Goal: Information Seeking & Learning: Compare options

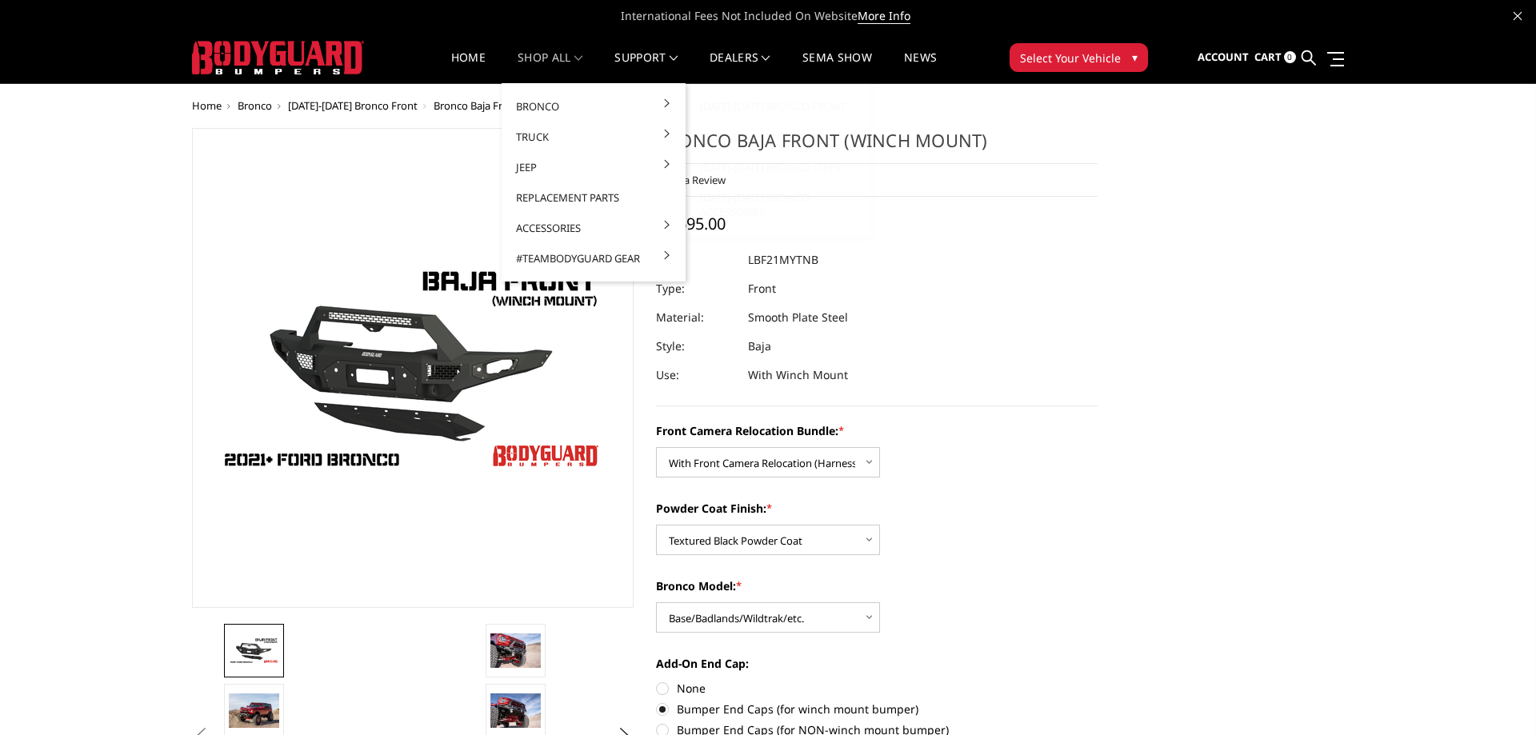
select select "4016"
select select "4015"
select select "4012"
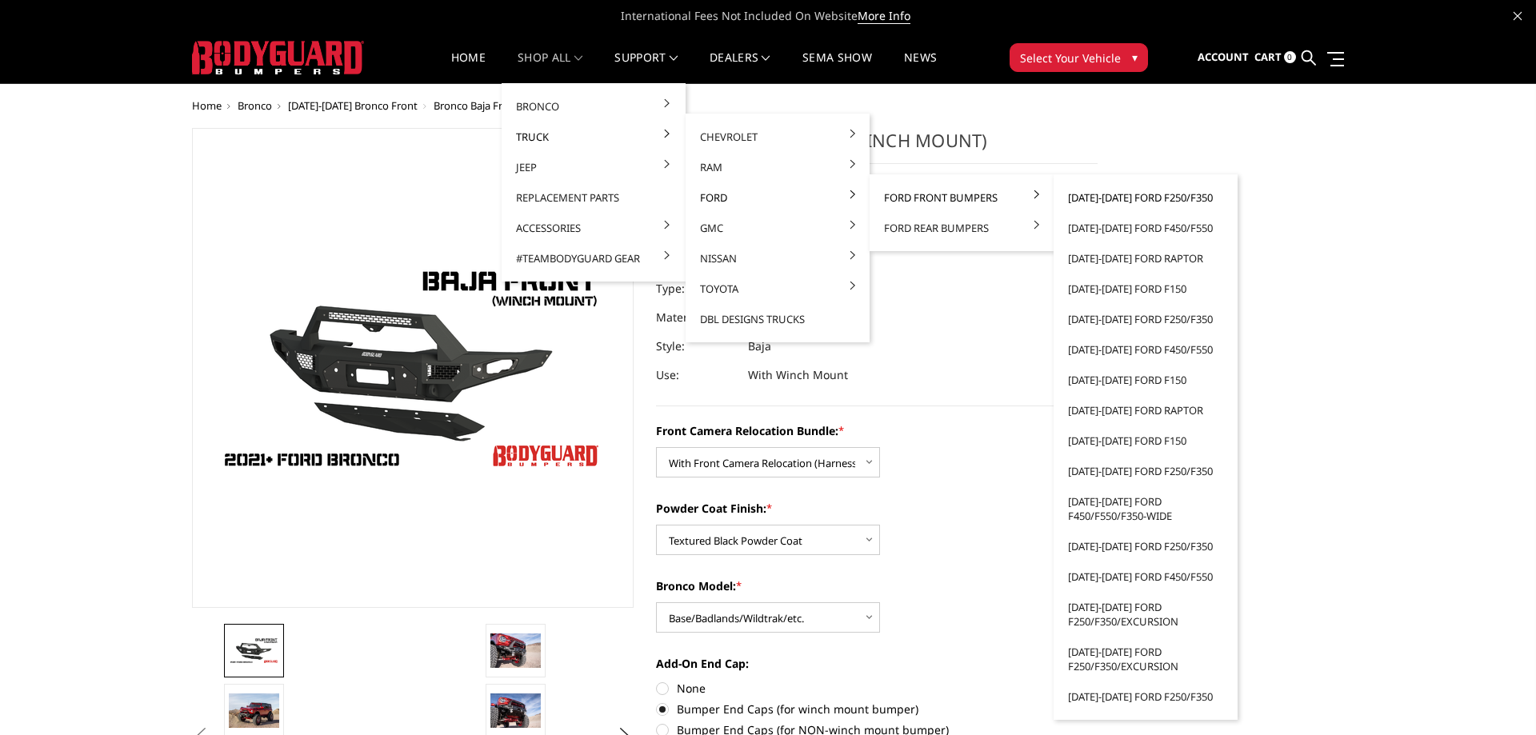
click at [1135, 198] on link "[DATE]-[DATE] Ford F250/F350" at bounding box center [1145, 197] width 171 height 30
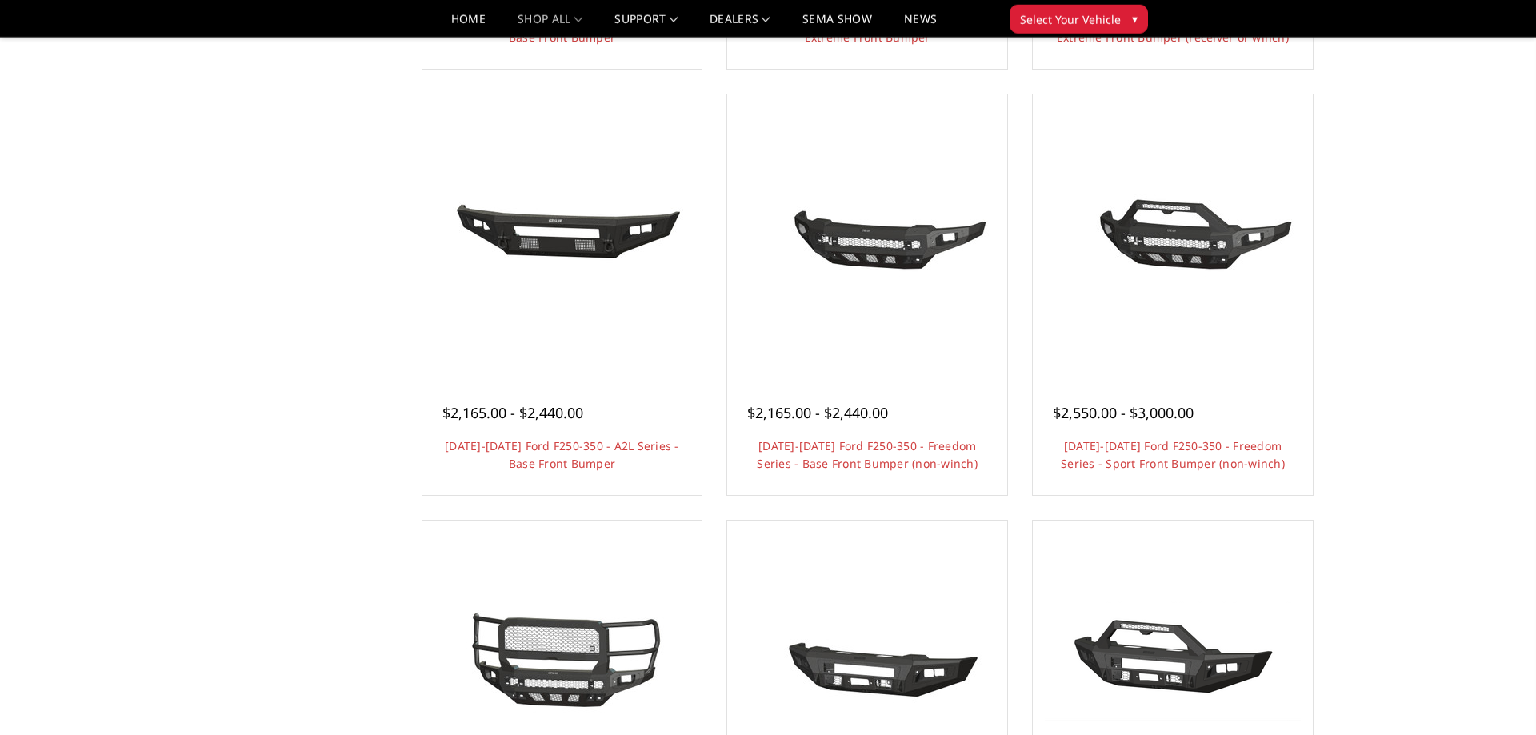
scroll to position [571, 0]
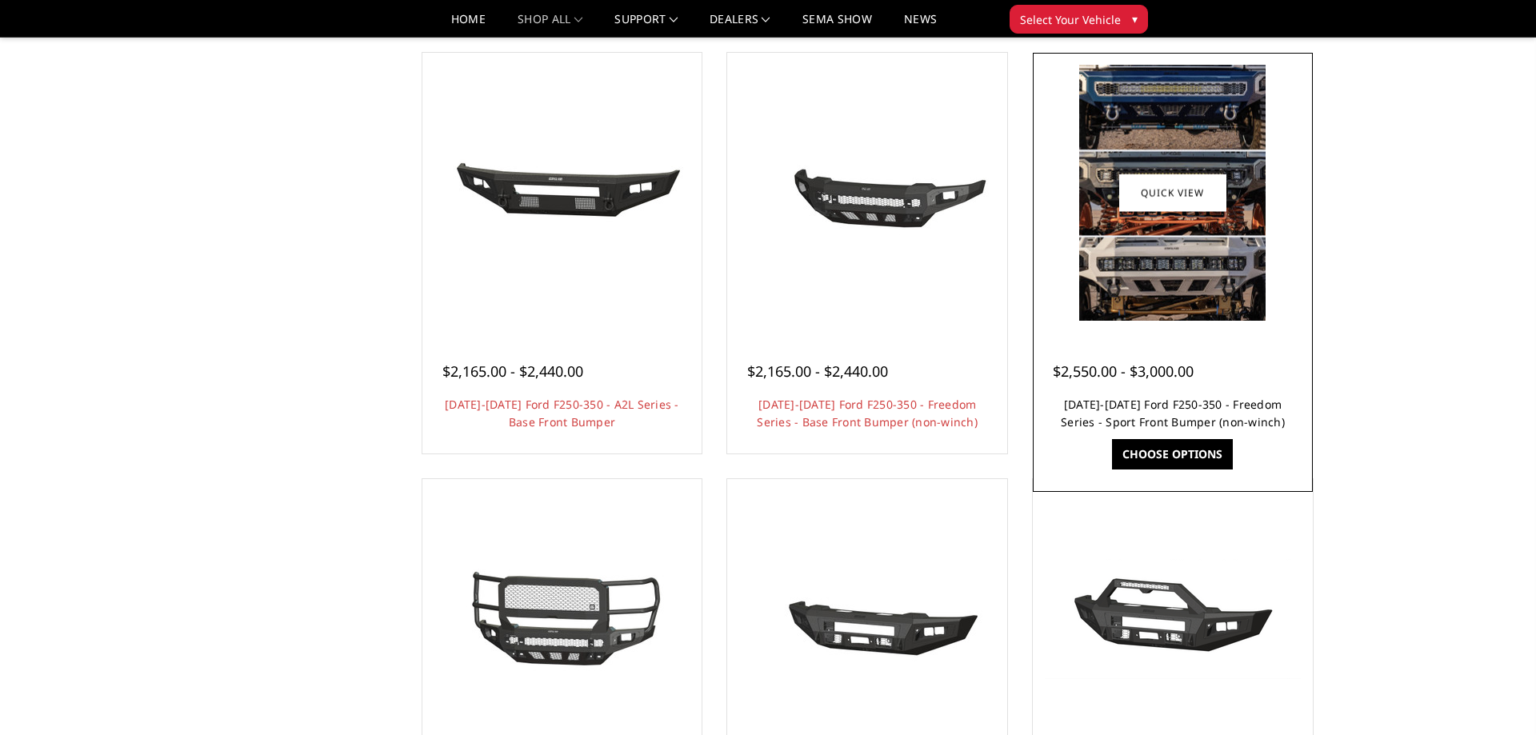
click at [1238, 406] on link "2023-2025 Ford F250-350 - Freedom Series - Sport Front Bumper (non-winch)" at bounding box center [1173, 413] width 224 height 33
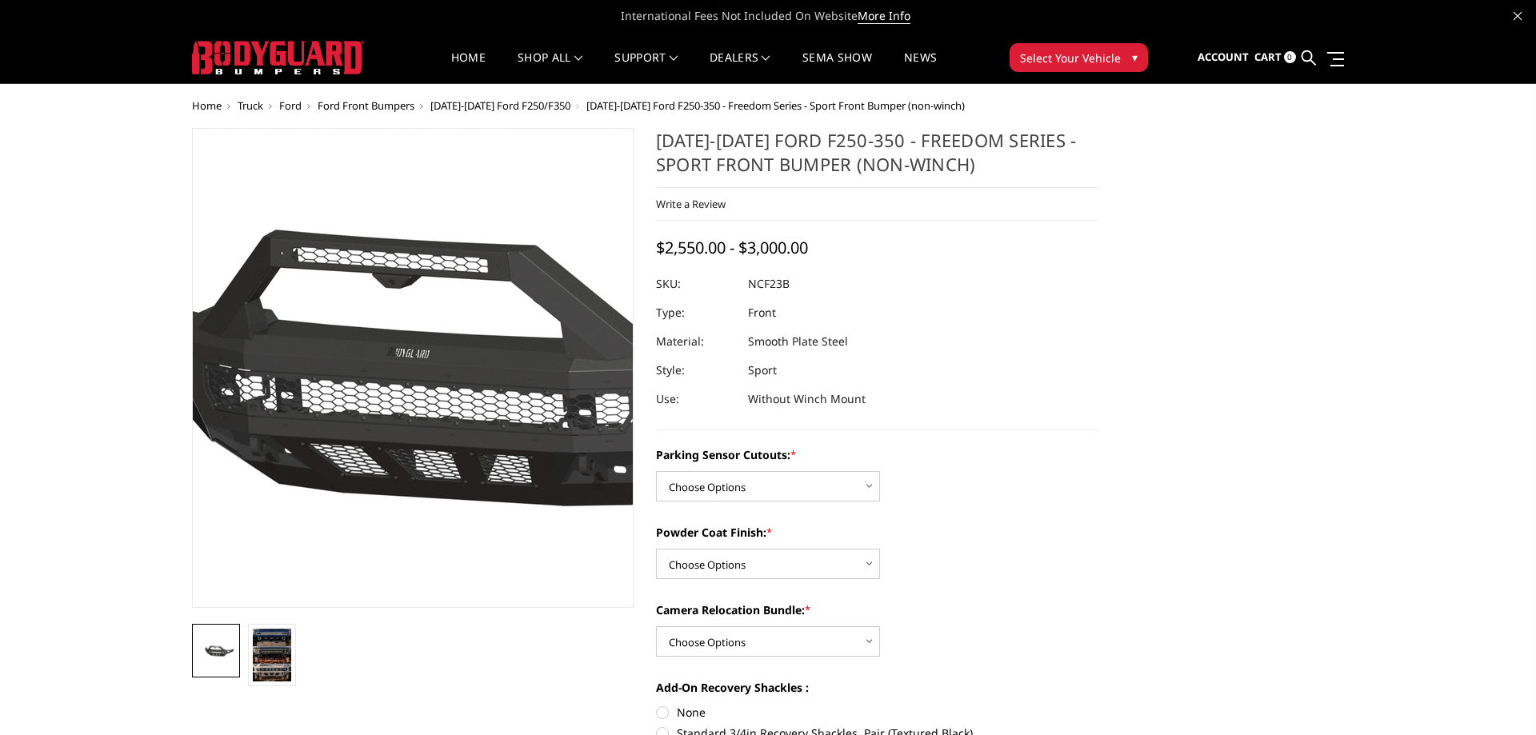
click at [410, 430] on img at bounding box center [418, 369] width 1024 height 479
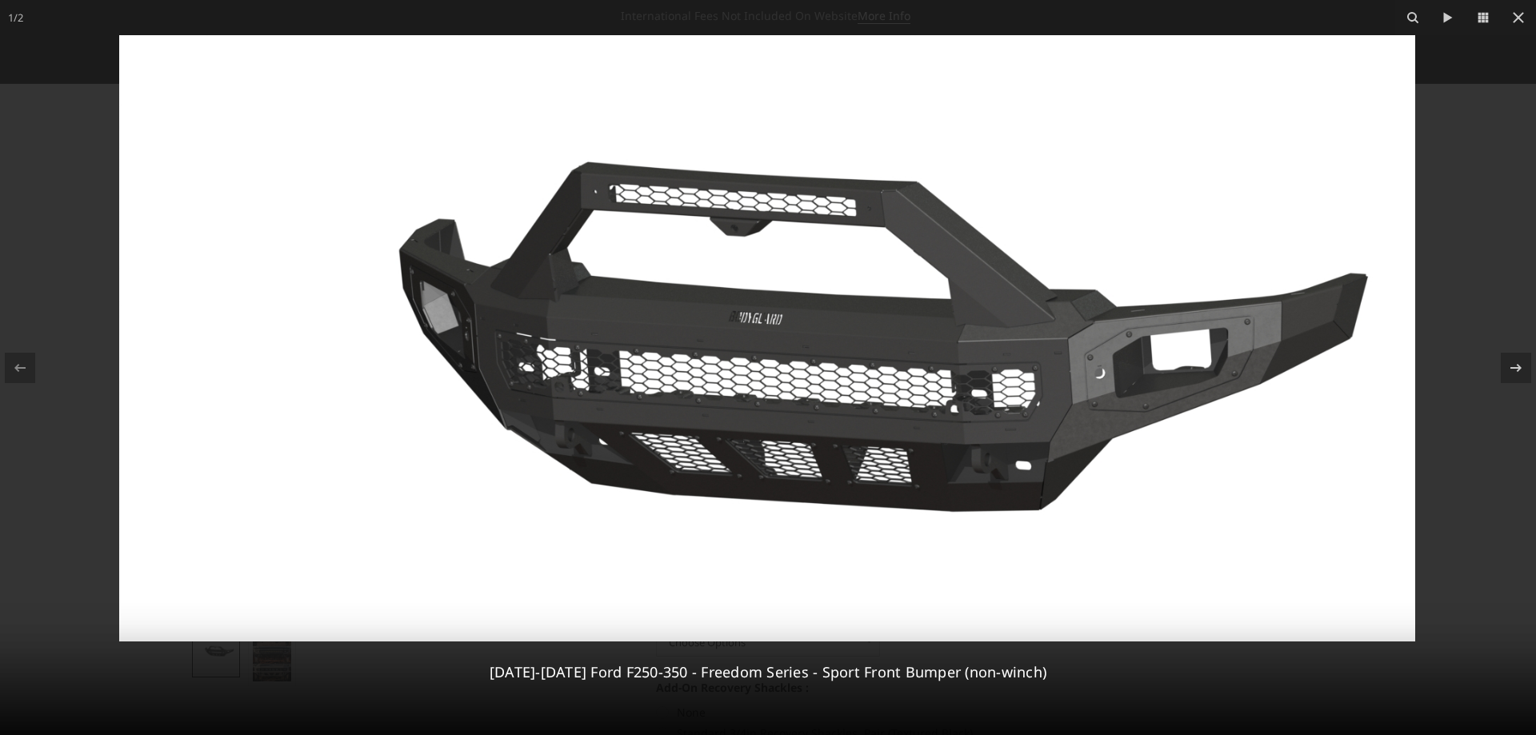
click at [41, 102] on div at bounding box center [768, 367] width 1536 height 735
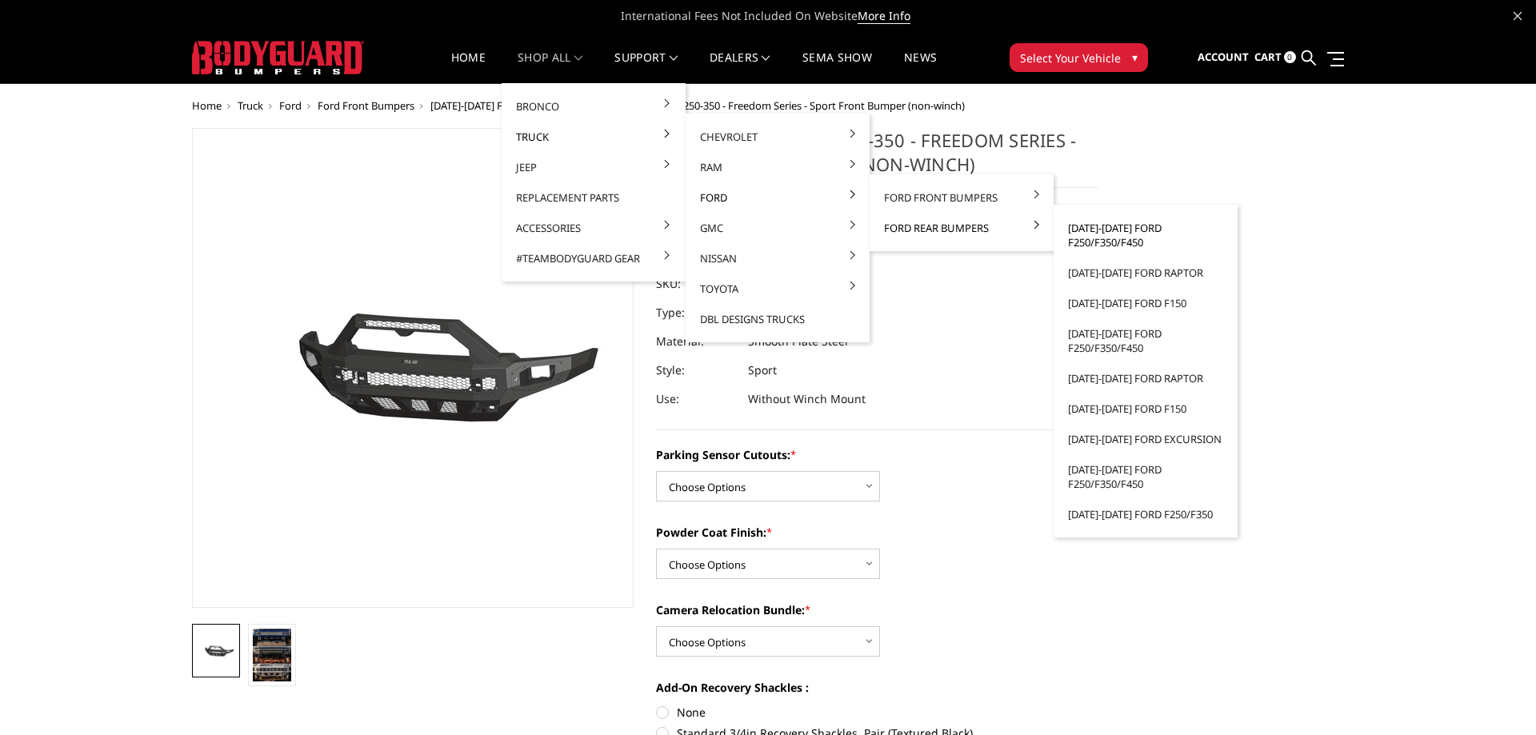
click at [1145, 230] on link "[DATE]-[DATE] Ford F250/F350/F450" at bounding box center [1145, 235] width 171 height 45
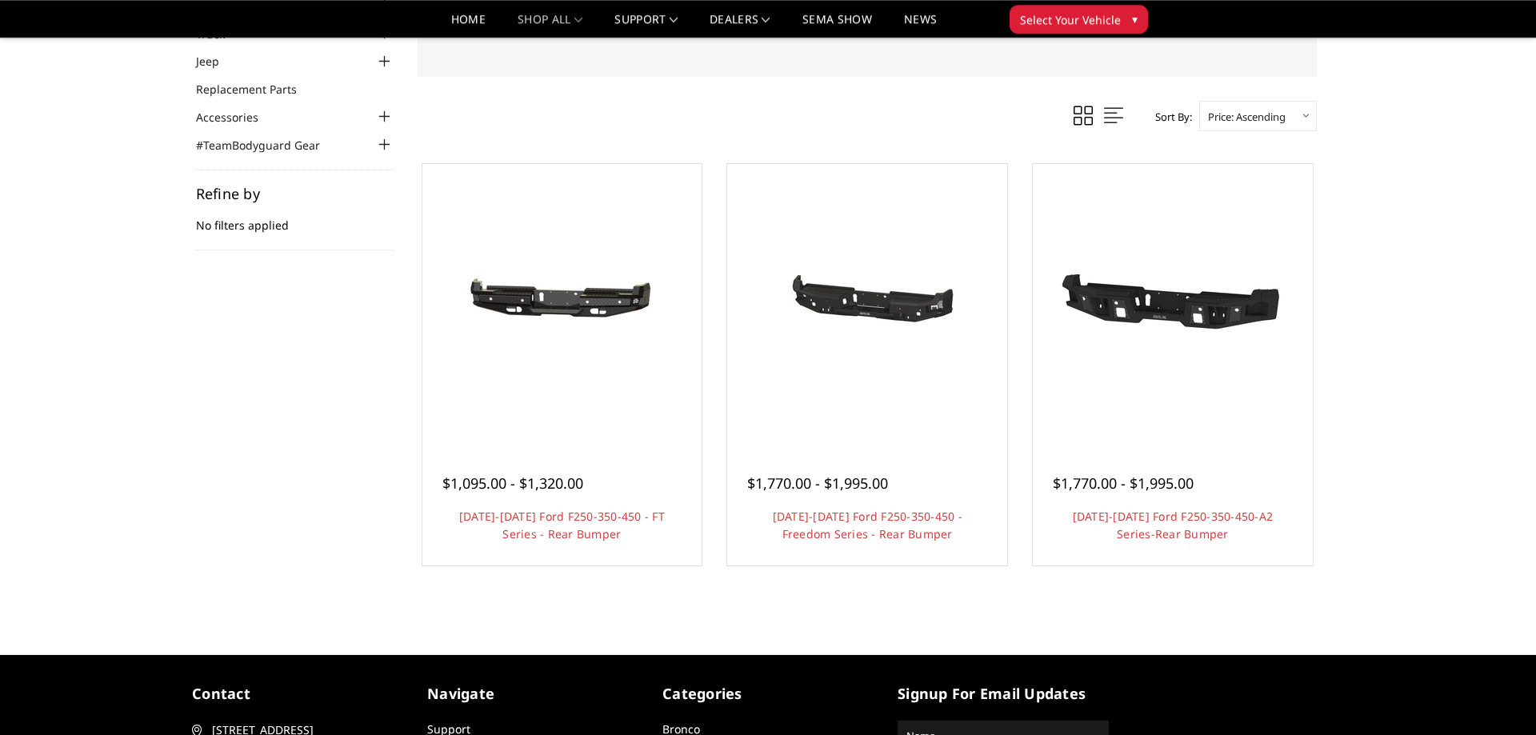
scroll to position [163, 0]
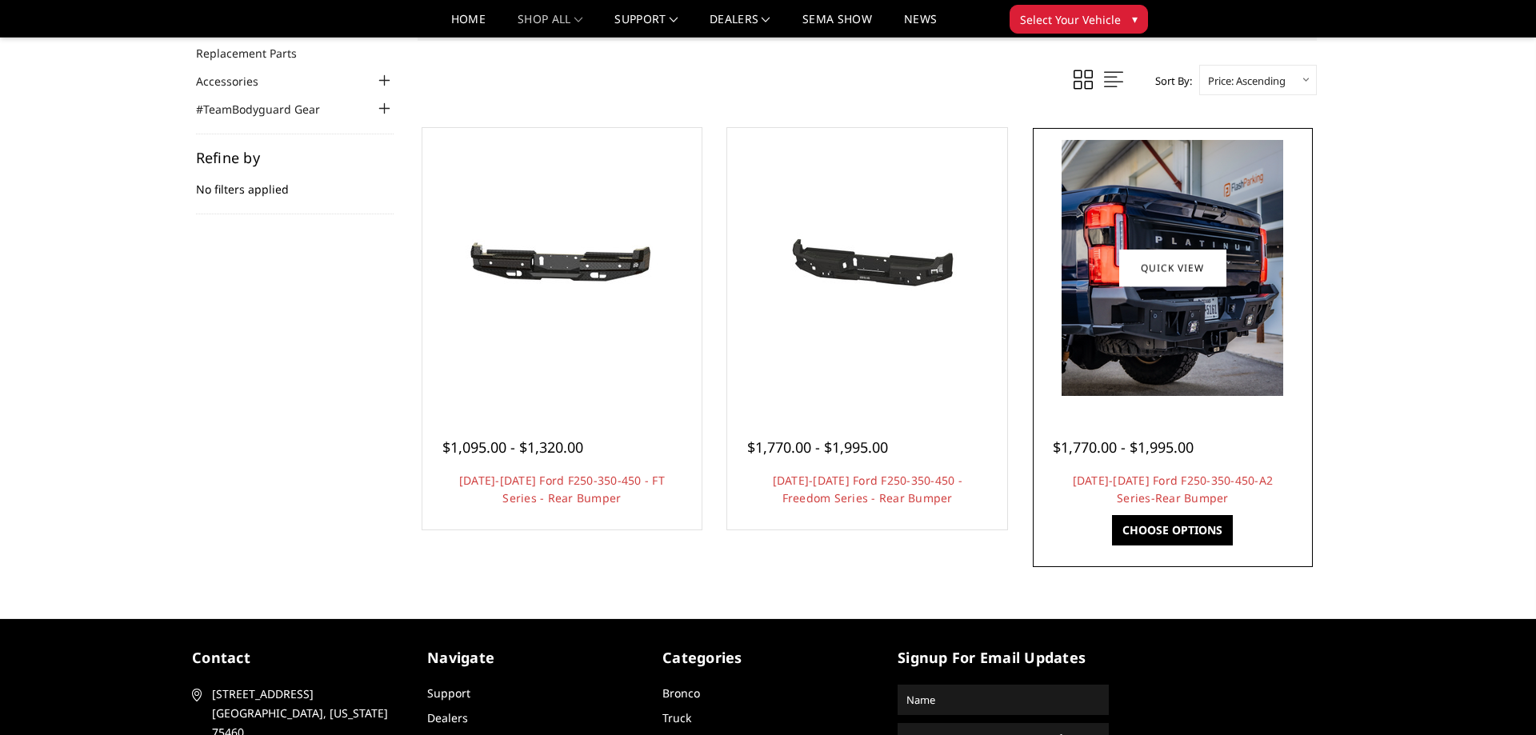
click at [1166, 314] on img at bounding box center [1172, 268] width 222 height 256
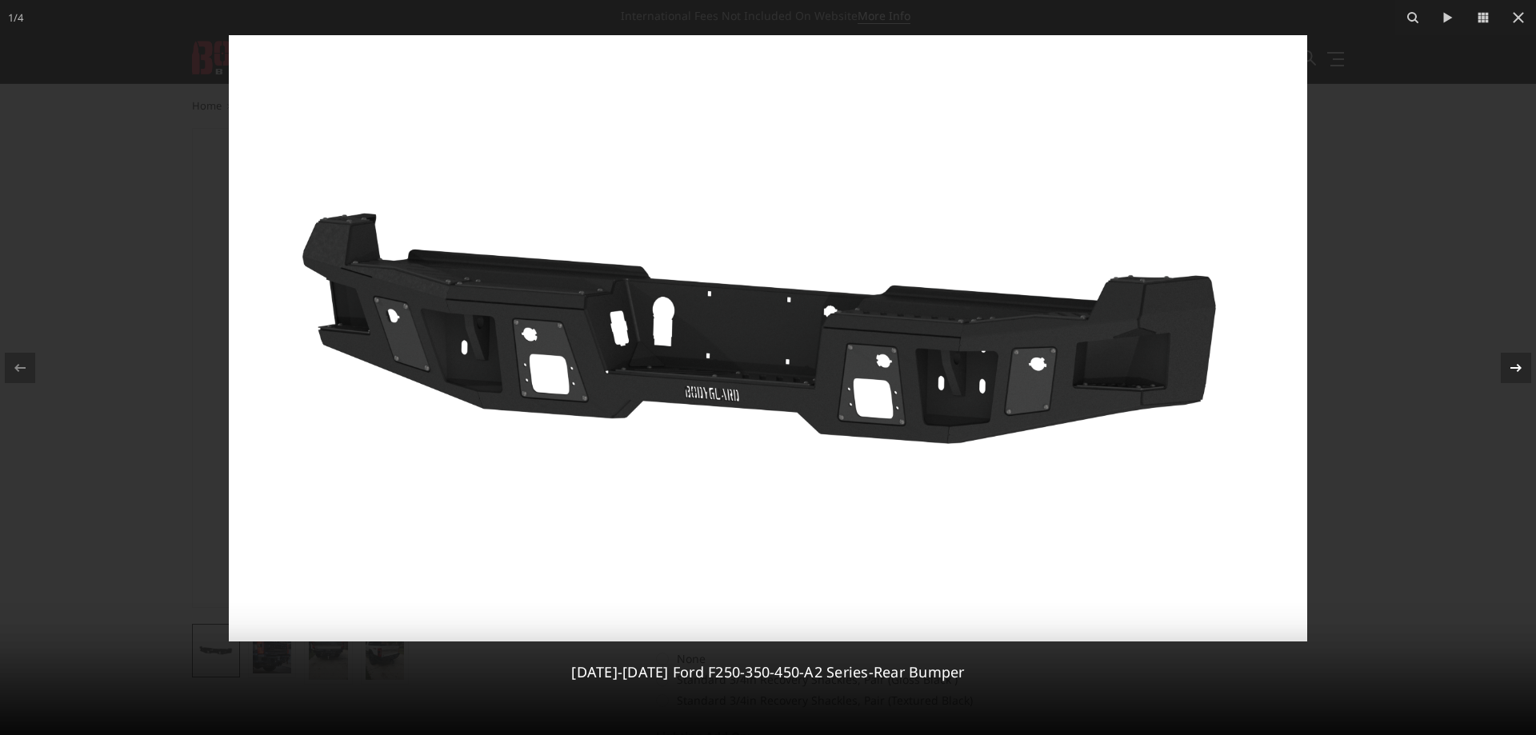
click at [1523, 370] on icon at bounding box center [1515, 367] width 19 height 19
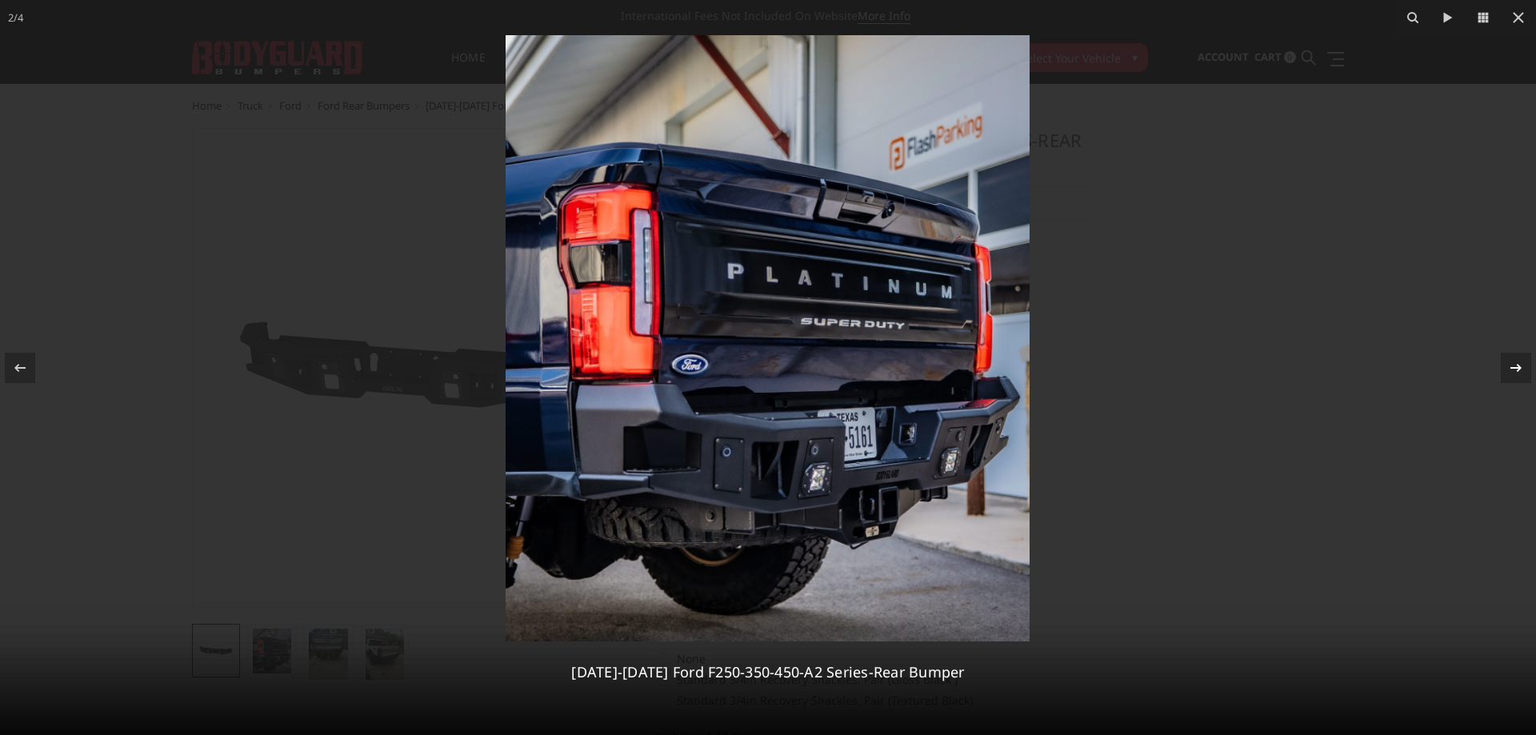
click at [1524, 367] on icon at bounding box center [1515, 367] width 19 height 19
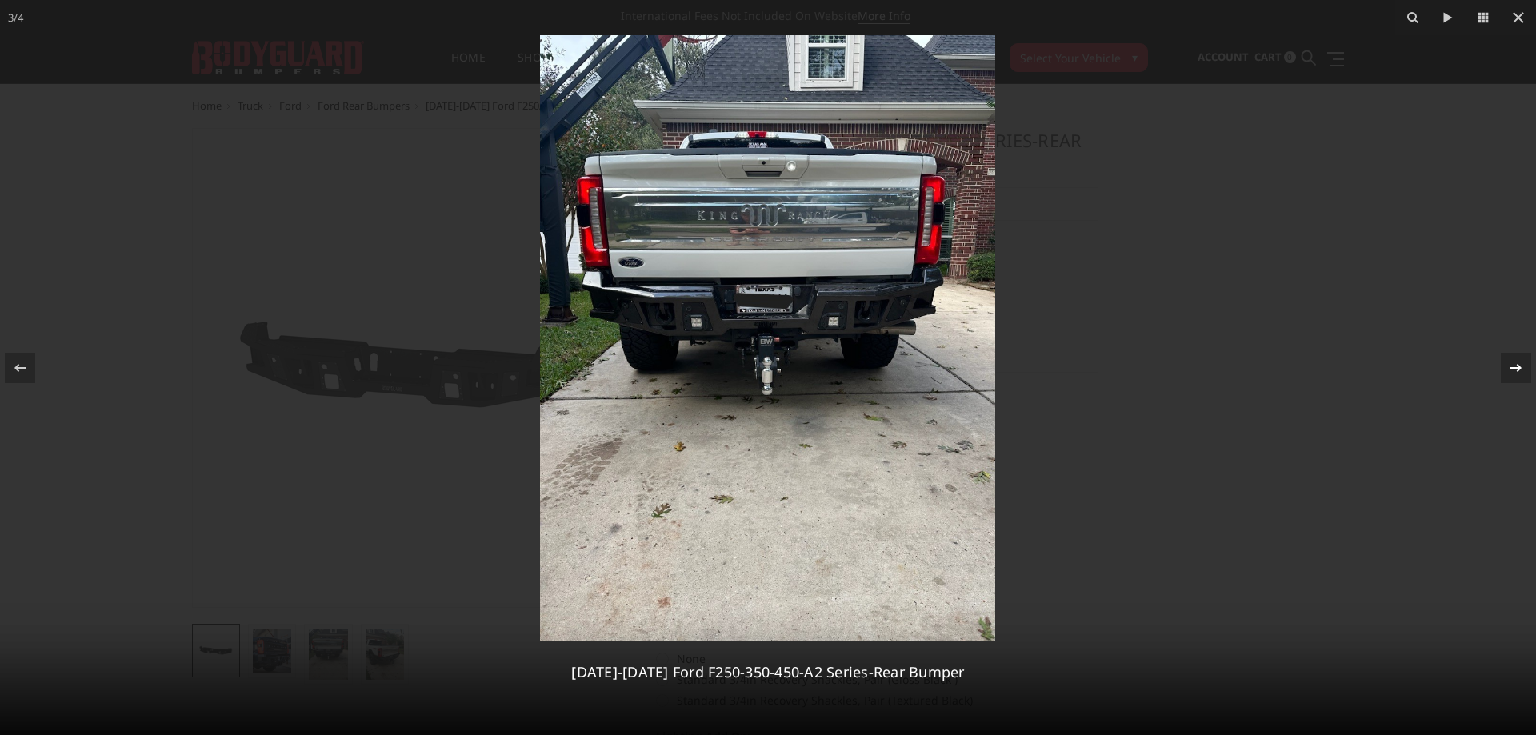
click at [1524, 367] on icon at bounding box center [1515, 367] width 19 height 19
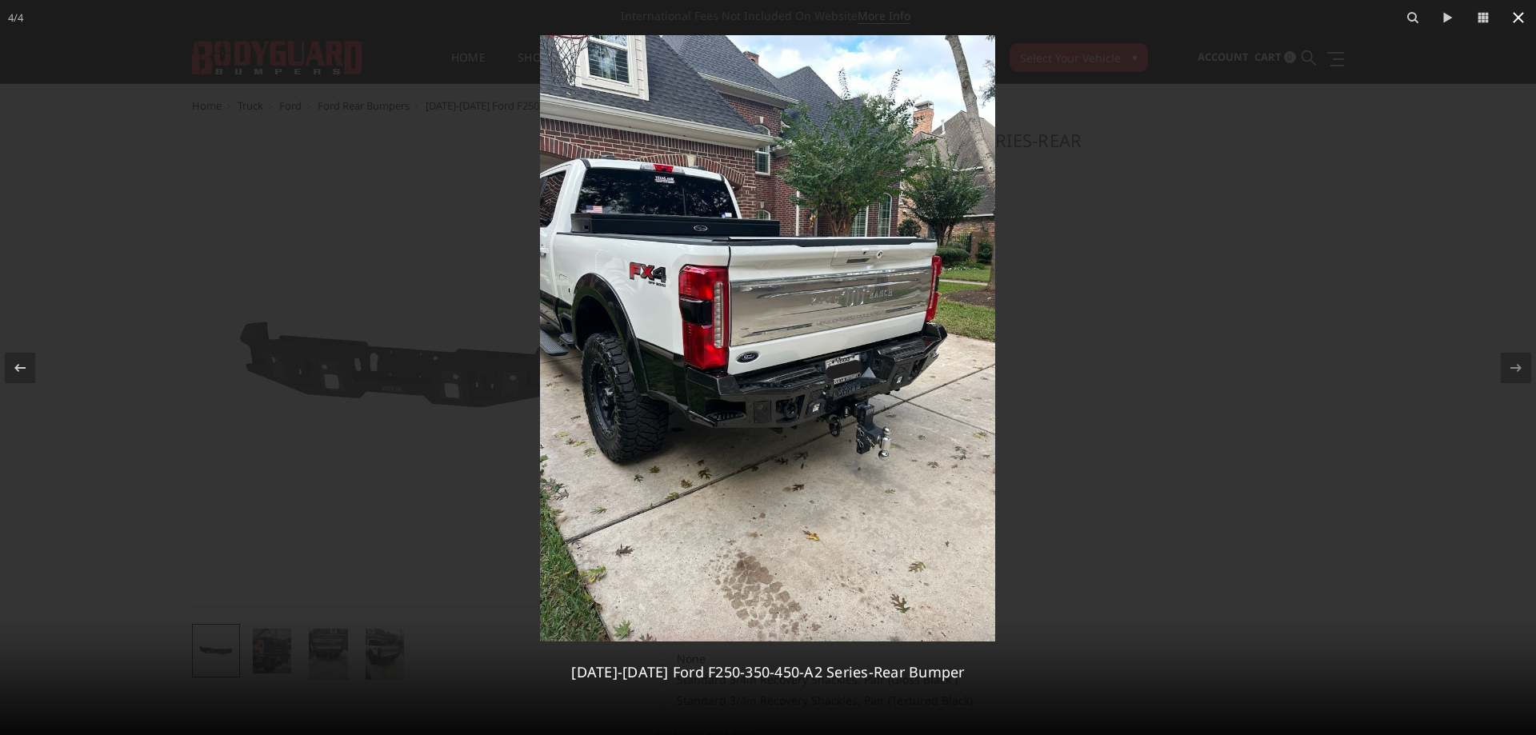
click at [1523, 19] on icon at bounding box center [1517, 17] width 19 height 19
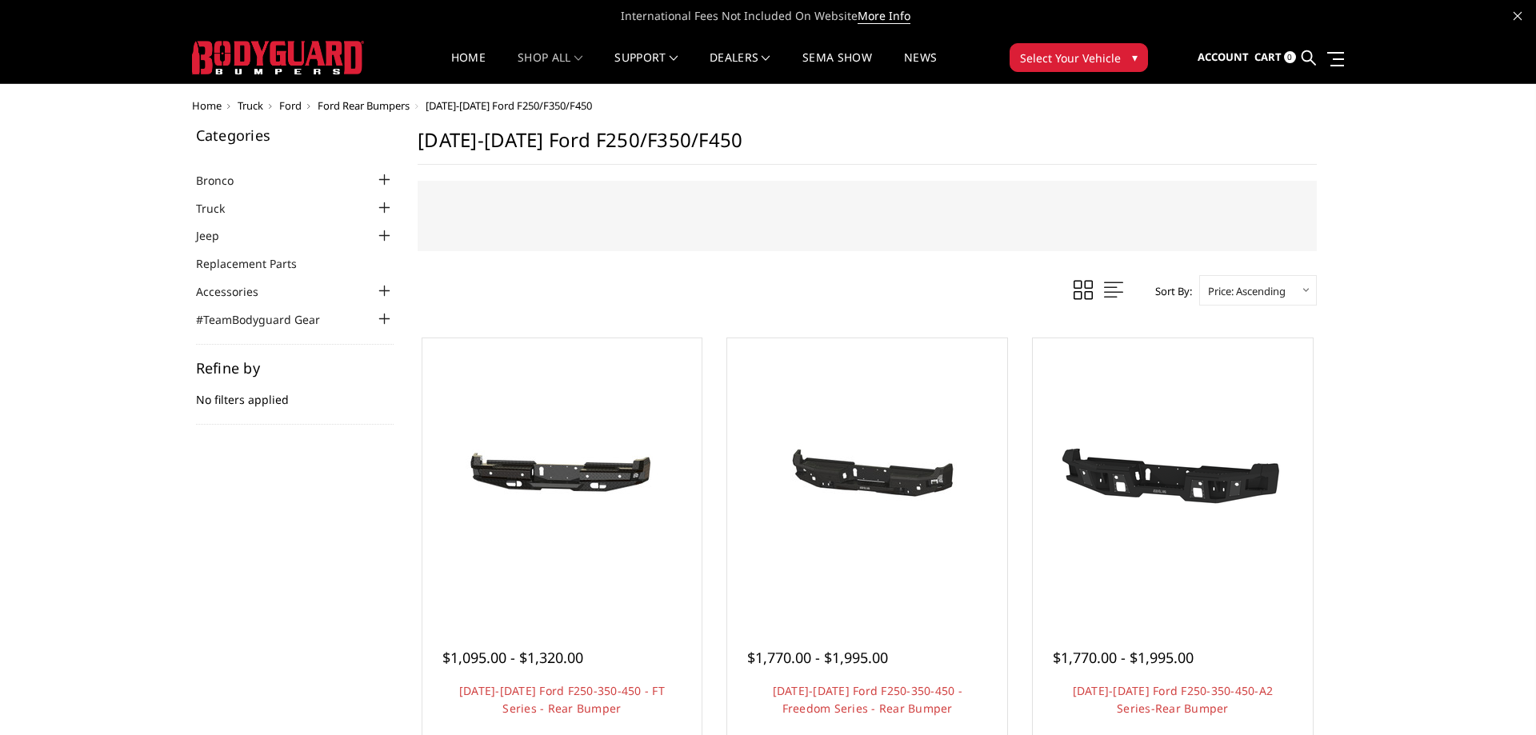
scroll to position [163, 0]
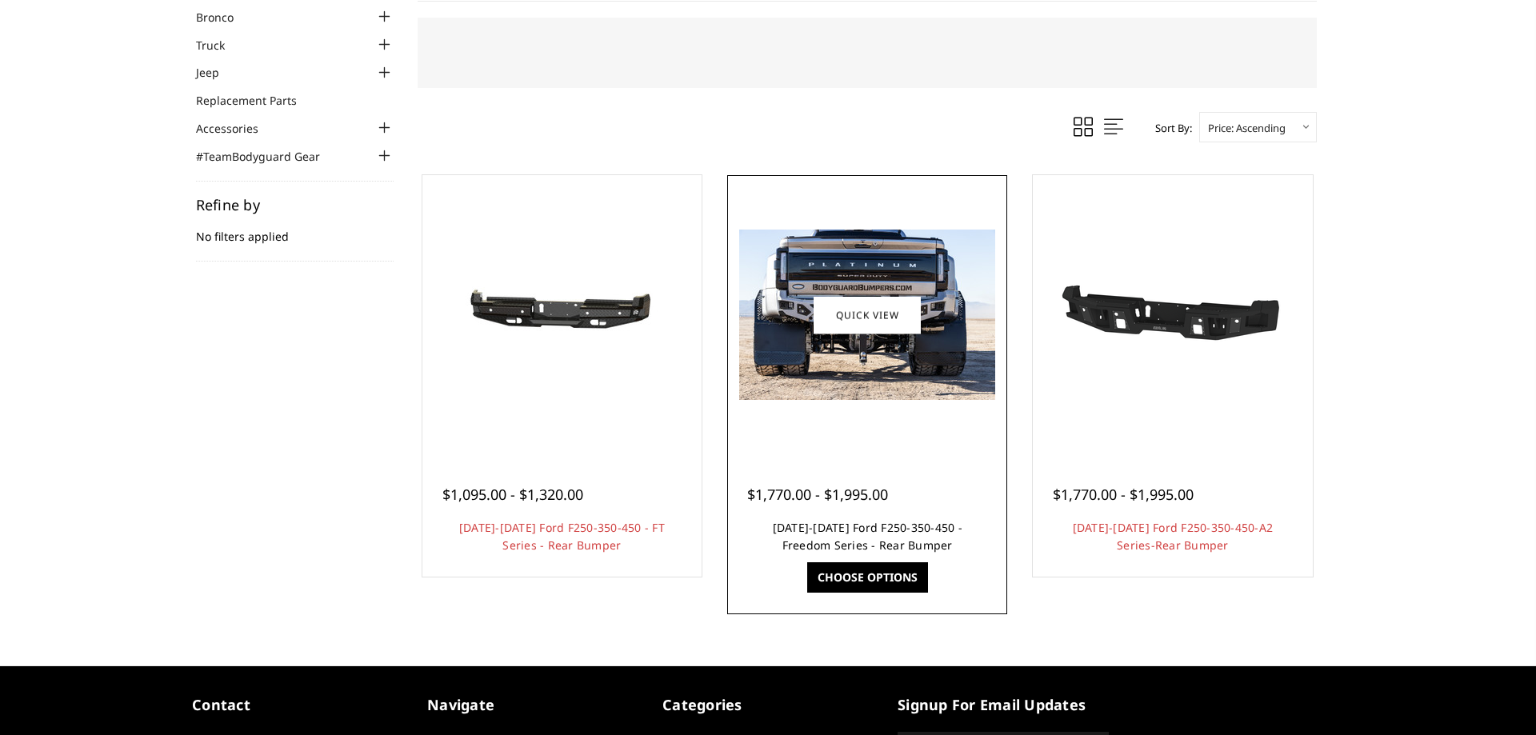
click at [859, 522] on link "[DATE]-[DATE] Ford F250-350-450 - Freedom Series - Rear Bumper" at bounding box center [868, 536] width 190 height 33
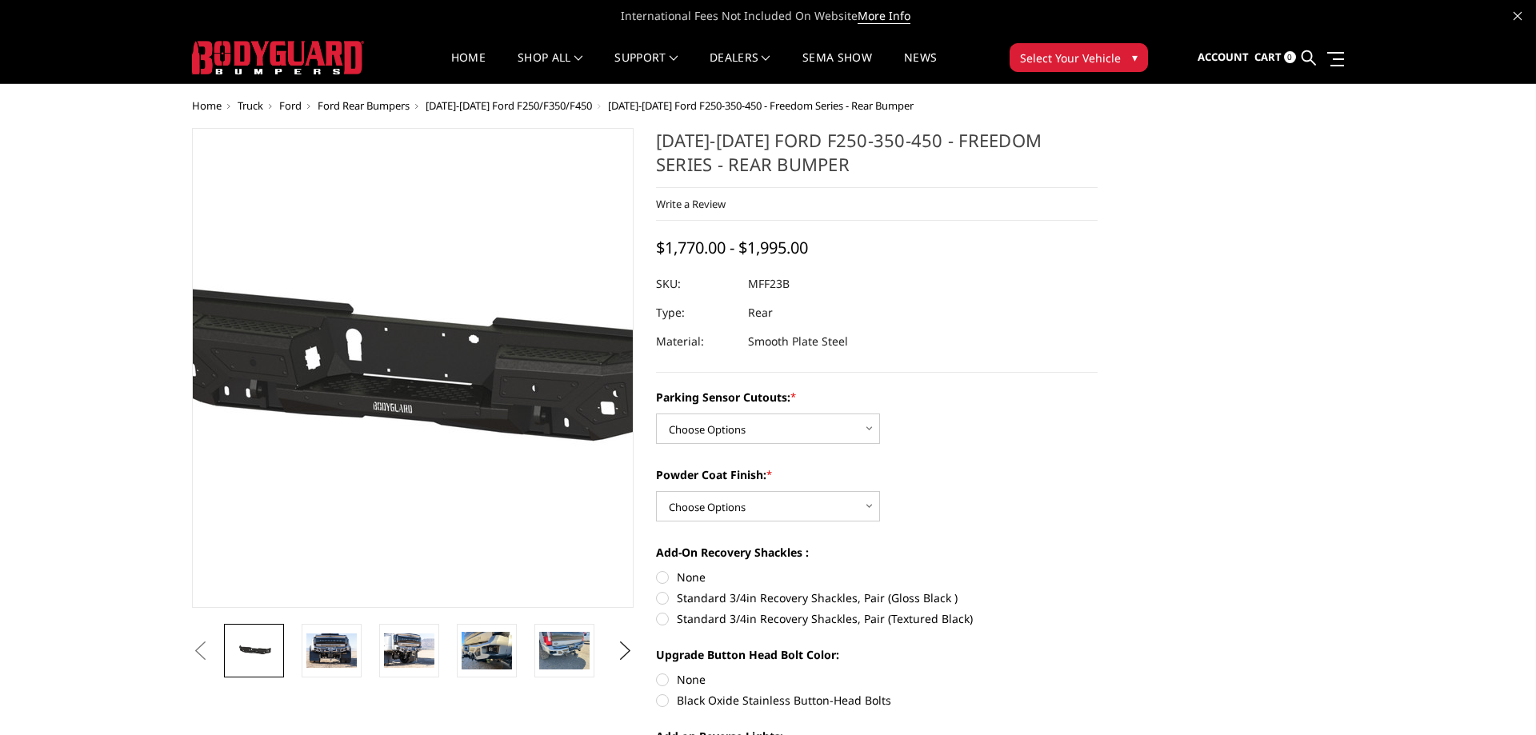
click at [421, 331] on img at bounding box center [403, 369] width 1024 height 487
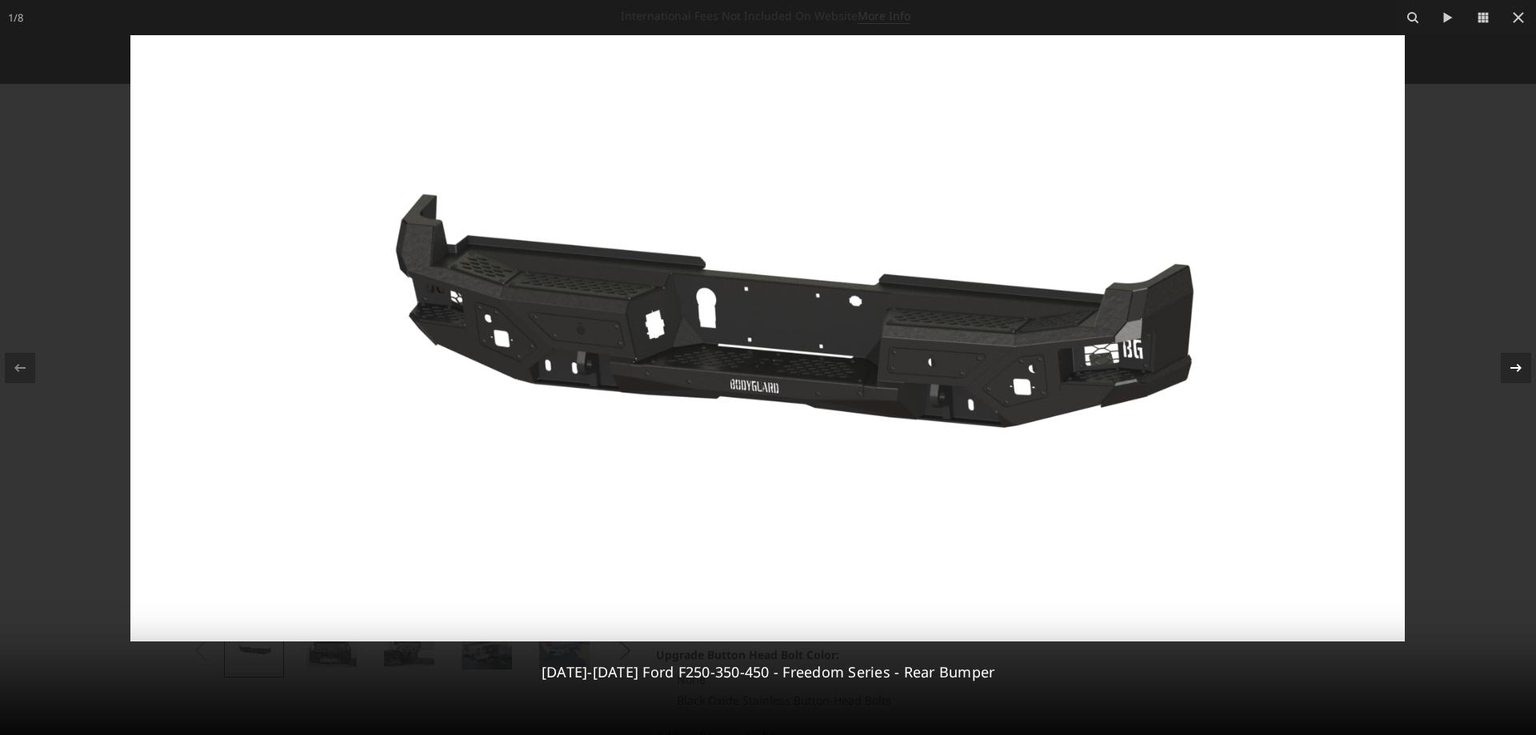
click at [1519, 372] on icon at bounding box center [1515, 367] width 19 height 19
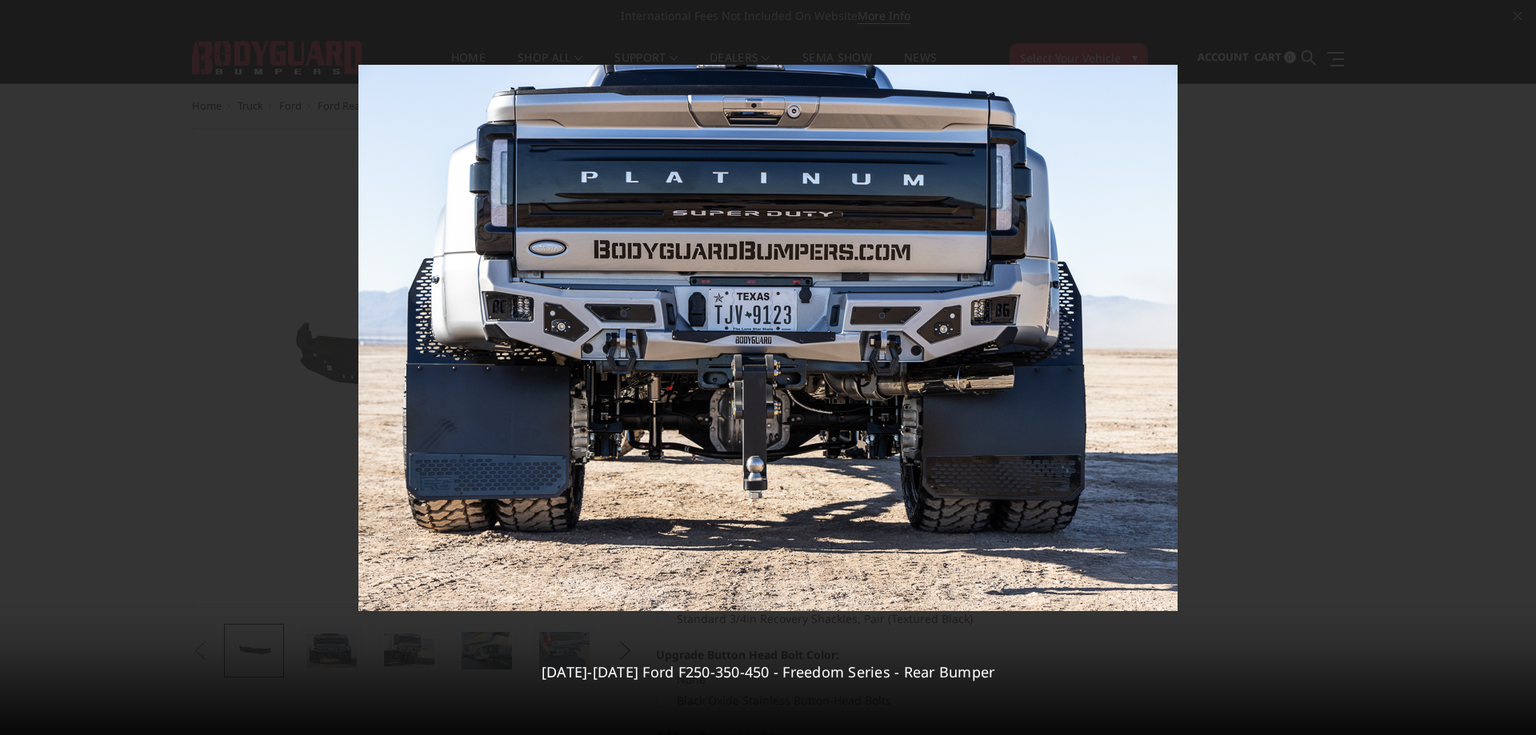
click at [1519, 372] on div "2 / [PHONE_NUMBER][DATE][DATE] Ford F250-350-450 - Freedom Series - Rear Bumper" at bounding box center [768, 367] width 1536 height 735
click at [1519, 372] on icon at bounding box center [1515, 367] width 19 height 19
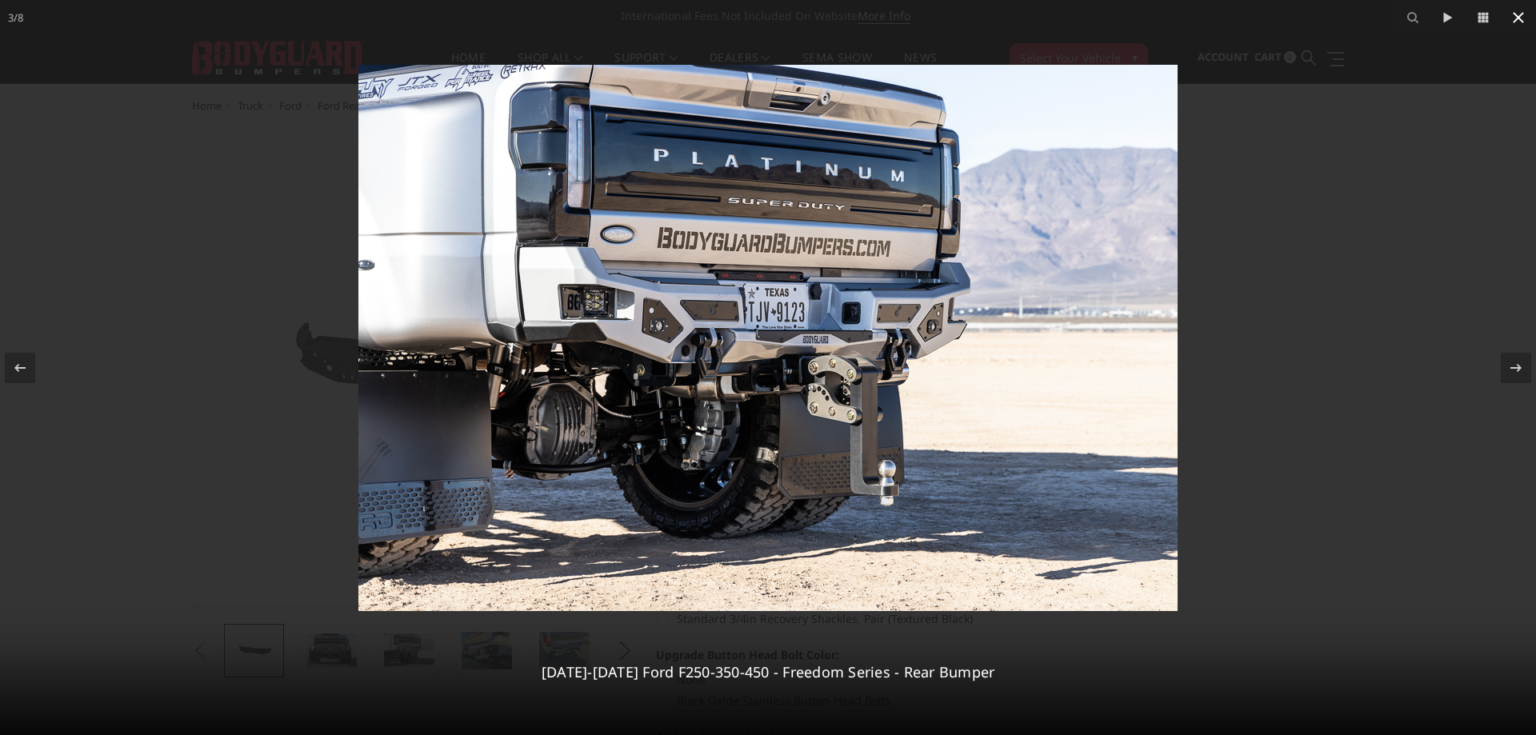
click at [1520, 14] on div "3 / [PHONE_NUMBER][DATE][DATE] Ford F250-350-450 - Freedom Series - Rear Bumper" at bounding box center [768, 367] width 1536 height 735
click at [1326, 205] on div at bounding box center [768, 367] width 1536 height 735
